Goal: Navigation & Orientation: Find specific page/section

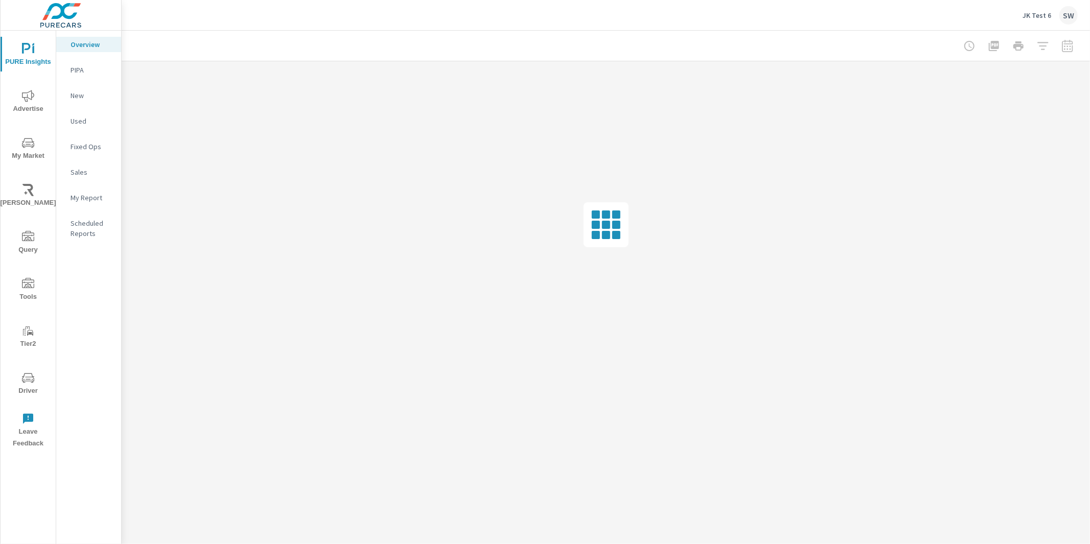
click at [1045, 13] on p "JK Test 6" at bounding box center [1036, 15] width 29 height 9
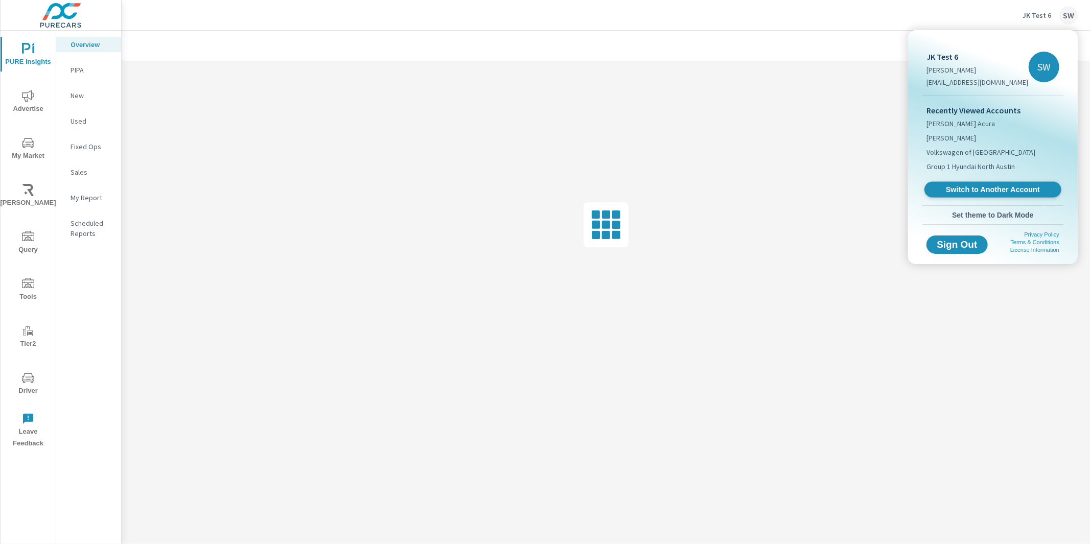
click at [984, 182] on link "Switch to Another Account" at bounding box center [992, 190] width 137 height 16
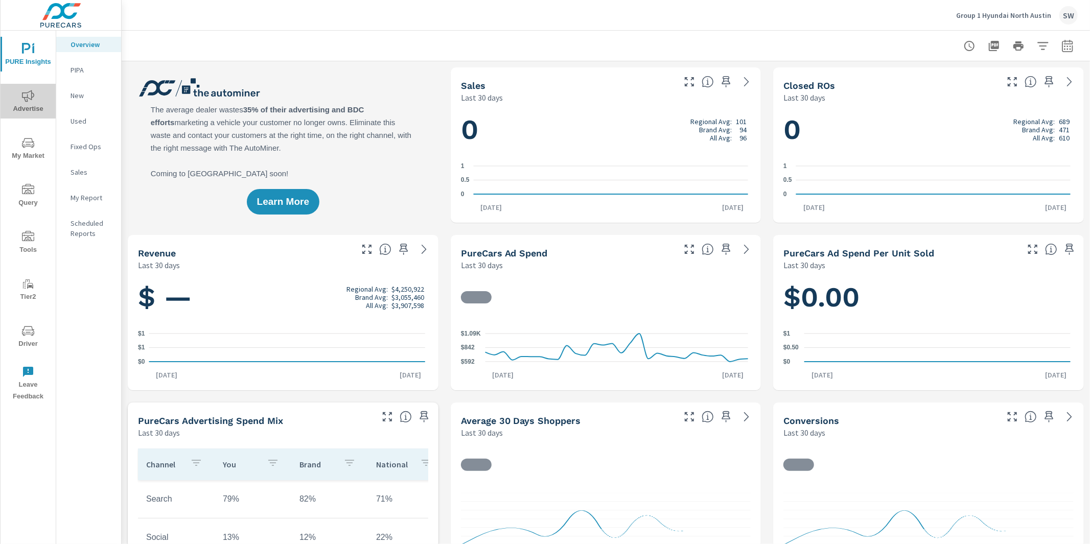
click at [28, 97] on icon "nav menu" at bounding box center [28, 96] width 12 height 12
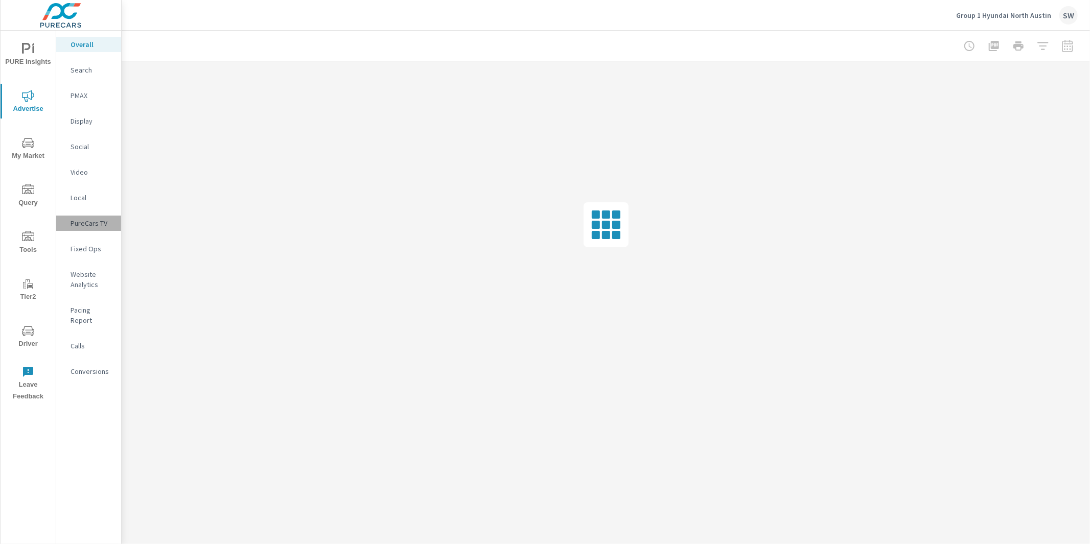
click at [93, 223] on p "PureCars TV" at bounding box center [91, 223] width 42 height 10
